Goal: Transaction & Acquisition: Purchase product/service

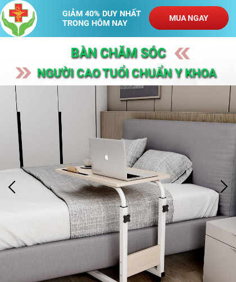
click at [193, 17] on p "MUA NGAY" at bounding box center [189, 18] width 80 height 24
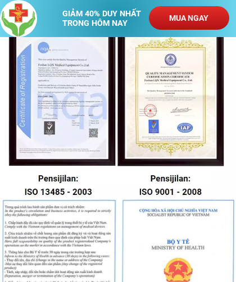
scroll to position [3436, 0]
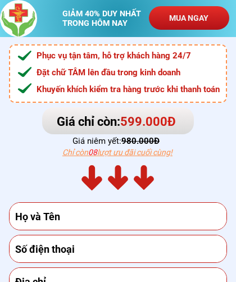
click at [112, 255] on input "tel" at bounding box center [118, 248] width 212 height 27
type input "0982472327"
type input "Ngien khu"
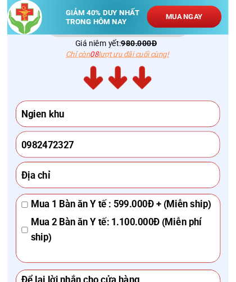
scroll to position [3530, 0]
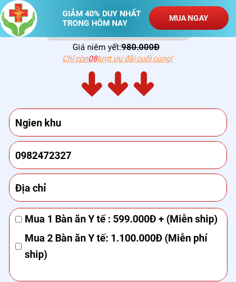
click at [68, 187] on input "text" at bounding box center [118, 187] width 212 height 27
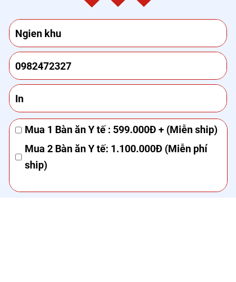
type input "I"
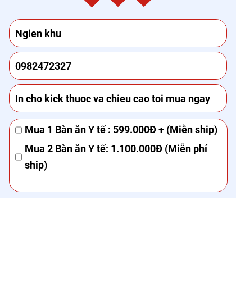
click at [18, 170] on input "In cho kick thuoc va chieu cao toi mua ngay" at bounding box center [118, 183] width 212 height 27
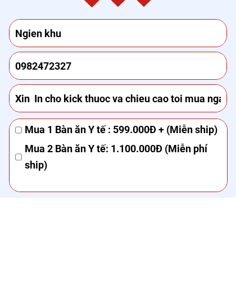
click at [52, 170] on input "Xin In cho kick thuoc va chieu cao toi mua ngay" at bounding box center [118, 183] width 212 height 27
click at [51, 170] on input "Xin In cho kick thuoc va chieu cao toi mua ngay" at bounding box center [118, 183] width 212 height 27
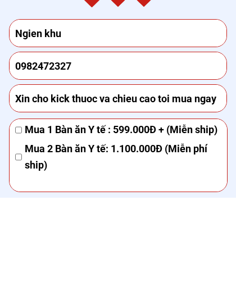
type input "Xin cho kick thuoc va chieu cao toi mua ngay"
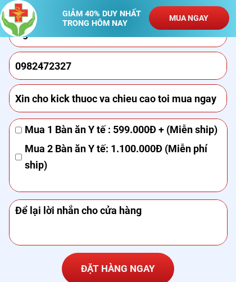
click at [134, 267] on p "ĐẶT HÀNG NGAY" at bounding box center [118, 269] width 112 height 33
